Goal: Task Accomplishment & Management: Use online tool/utility

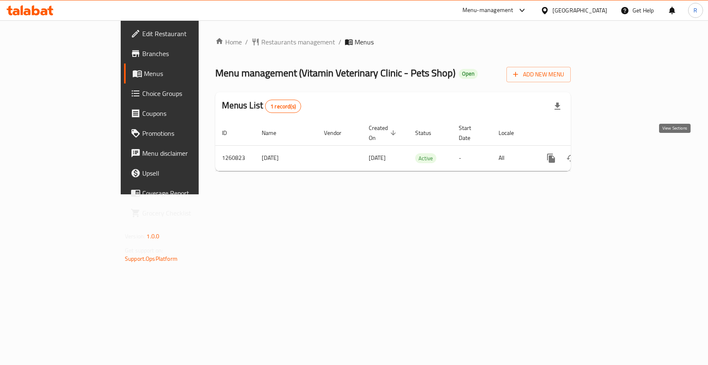
click at [616, 153] on icon "enhanced table" at bounding box center [611, 158] width 10 height 10
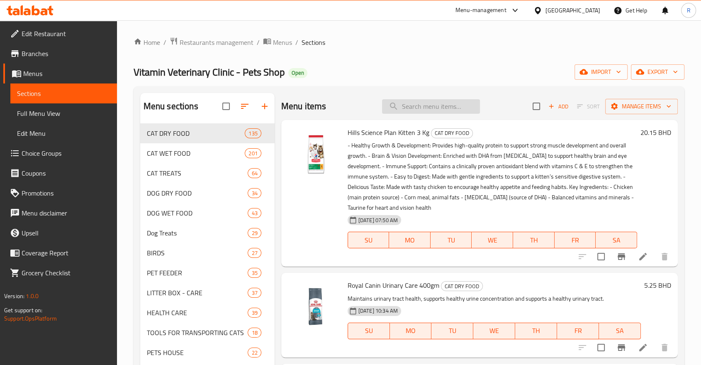
click at [406, 109] on input "search" at bounding box center [431, 106] width 98 height 15
paste input "Carnilove Fresh Chicken and Rabbit Gourmand 6 Kg"
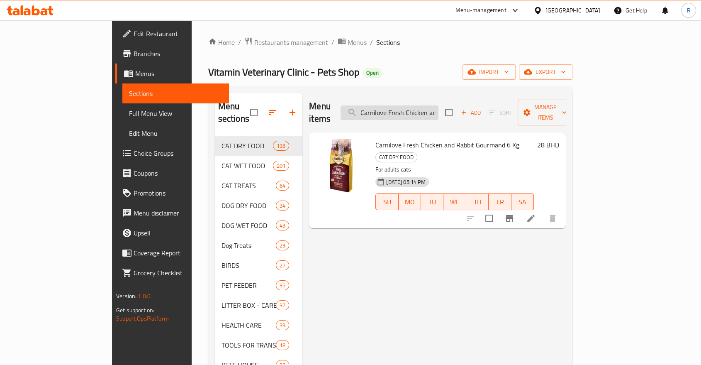
click at [408, 109] on input "Carnilove Fresh Chicken and Rabbit Gourmand 6 Kg" at bounding box center [389, 112] width 98 height 15
paste input "ARNILOVE SALMON & TURKEY KITTENS 6KG"
click at [410, 107] on input "CARNILOVE SALMON & TURKEY KITTENS 6KG" at bounding box center [389, 112] width 98 height 15
paste input "Afp Christmas Cat Toy Pudding"
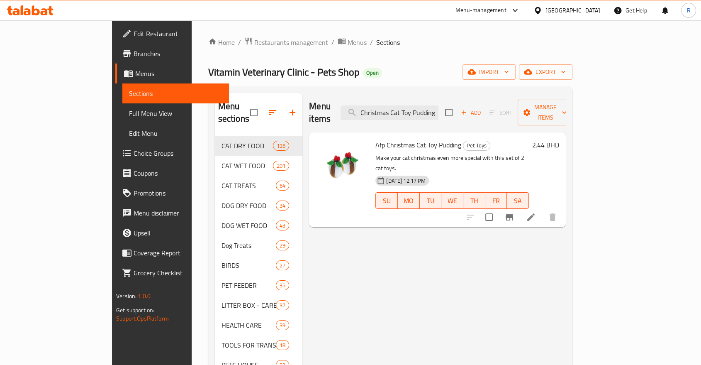
type input "Afp Christmas Cat Toy Pudding"
